Goal: Task Accomplishment & Management: Manage account settings

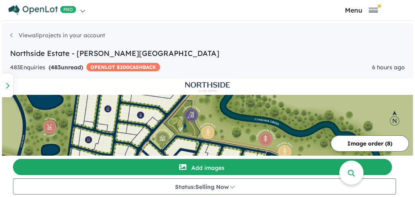
scroll to position [81, 0]
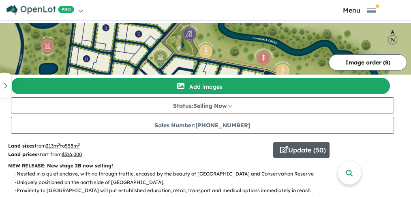
click at [300, 152] on button "Update ( 50 )" at bounding box center [301, 150] width 56 height 16
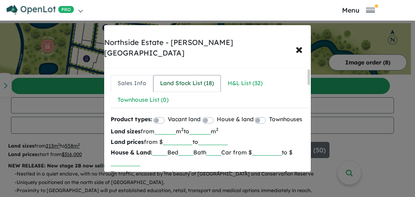
click at [172, 79] on div "Land Stock List ( 18 )" at bounding box center [187, 84] width 54 height 10
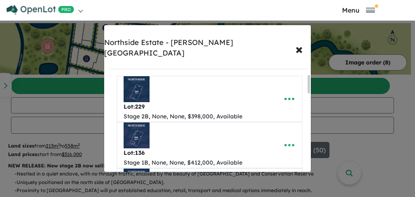
scroll to position [27, 0]
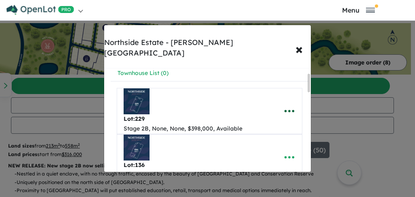
click at [290, 110] on icon "button" at bounding box center [289, 111] width 10 height 2
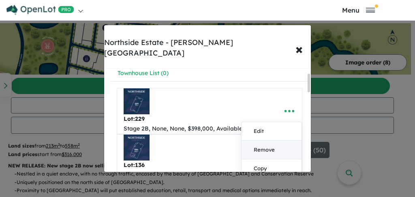
click at [260, 141] on link "Remove" at bounding box center [271, 150] width 60 height 19
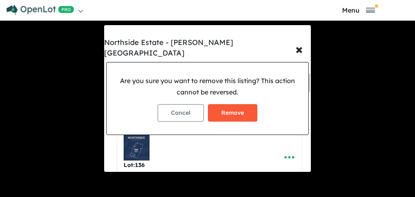
click at [231, 107] on button "Remove" at bounding box center [232, 112] width 49 height 17
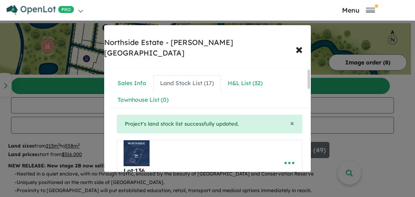
scroll to position [81, 0]
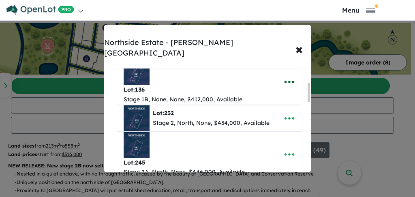
click at [287, 81] on icon "button" at bounding box center [289, 82] width 10 height 2
click at [261, 111] on link "Remove" at bounding box center [271, 120] width 60 height 19
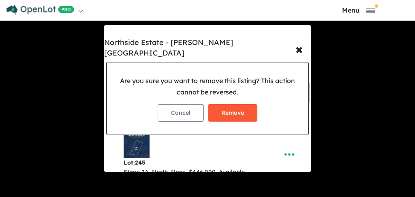
click at [227, 111] on button "Remove" at bounding box center [232, 112] width 49 height 17
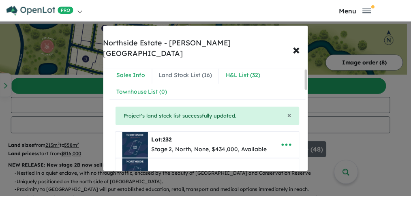
scroll to position [0, 0]
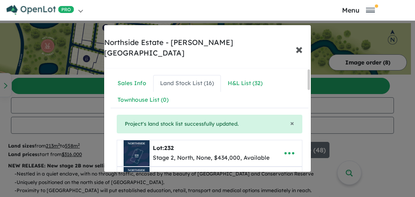
click at [297, 42] on span "×" at bounding box center [298, 48] width 7 height 17
